Goal: Task Accomplishment & Management: Manage account settings

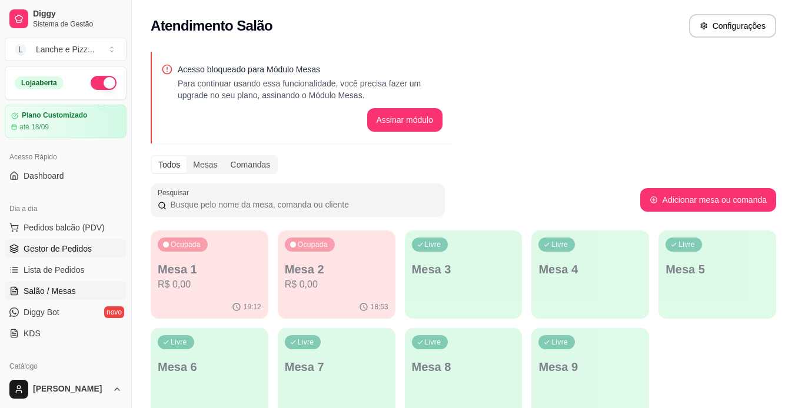
click at [79, 245] on span "Gestor de Pedidos" at bounding box center [58, 249] width 68 height 12
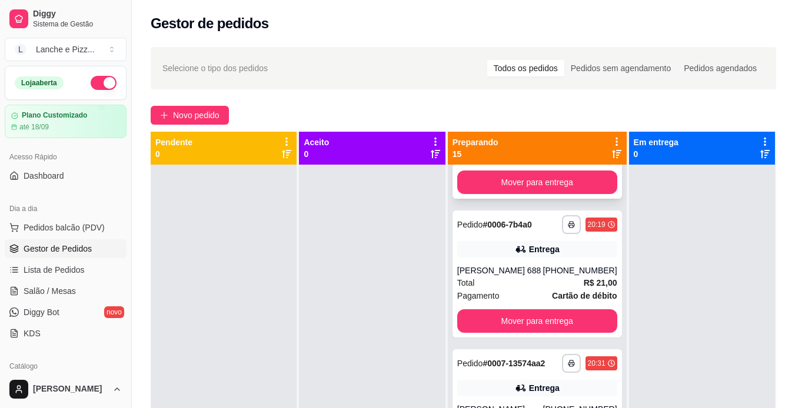
scroll to position [765, 0]
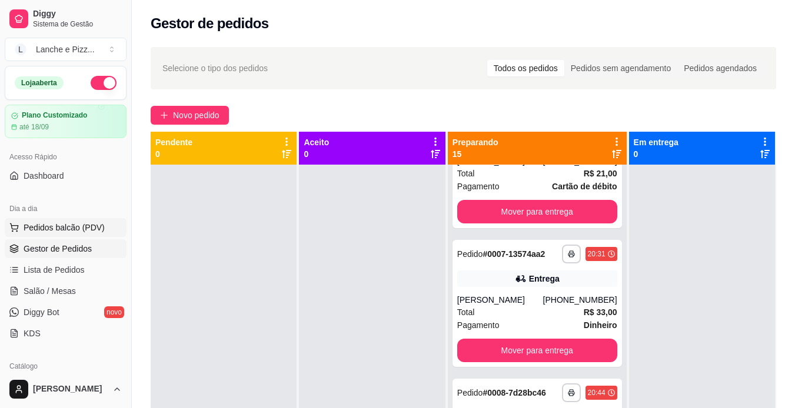
click at [69, 231] on span "Pedidos balcão (PDV)" at bounding box center [64, 228] width 81 height 12
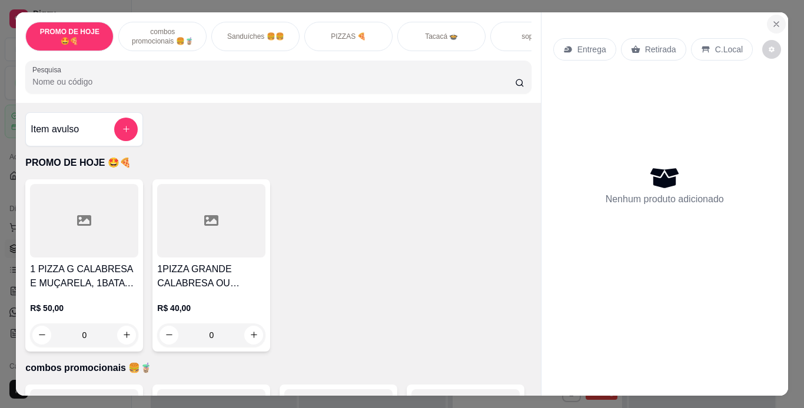
click at [774, 19] on icon "Close" at bounding box center [776, 23] width 9 height 9
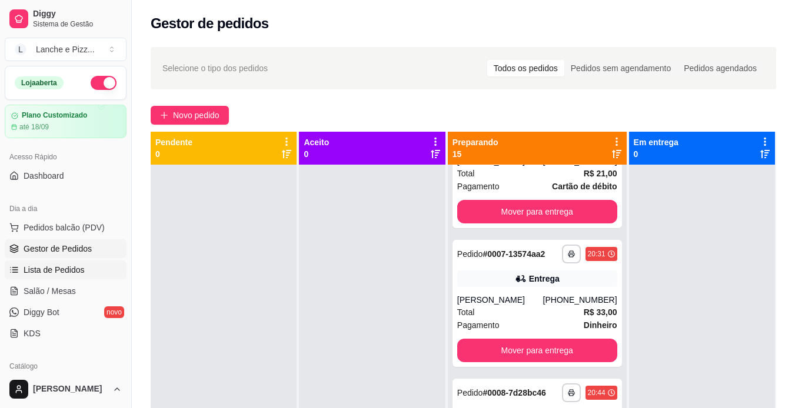
click at [71, 267] on span "Lista de Pedidos" at bounding box center [54, 270] width 61 height 12
